Goal: Book appointment/travel/reservation

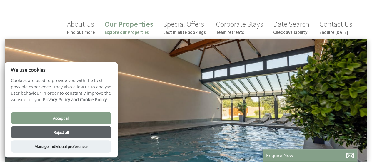
scroll to position [59, 0]
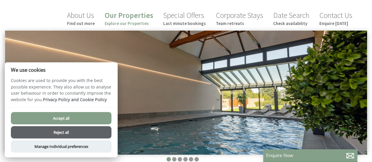
click at [88, 118] on button "Accept all" at bounding box center [61, 118] width 100 height 12
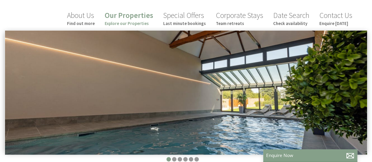
scroll to position [70, 0]
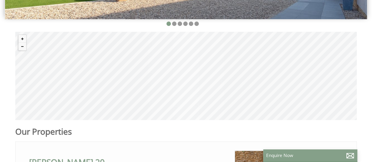
scroll to position [188, 0]
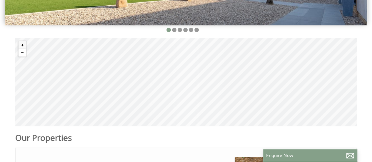
click at [20, 49] on button "Zoom out" at bounding box center [23, 53] width 8 height 8
